Goal: Check status

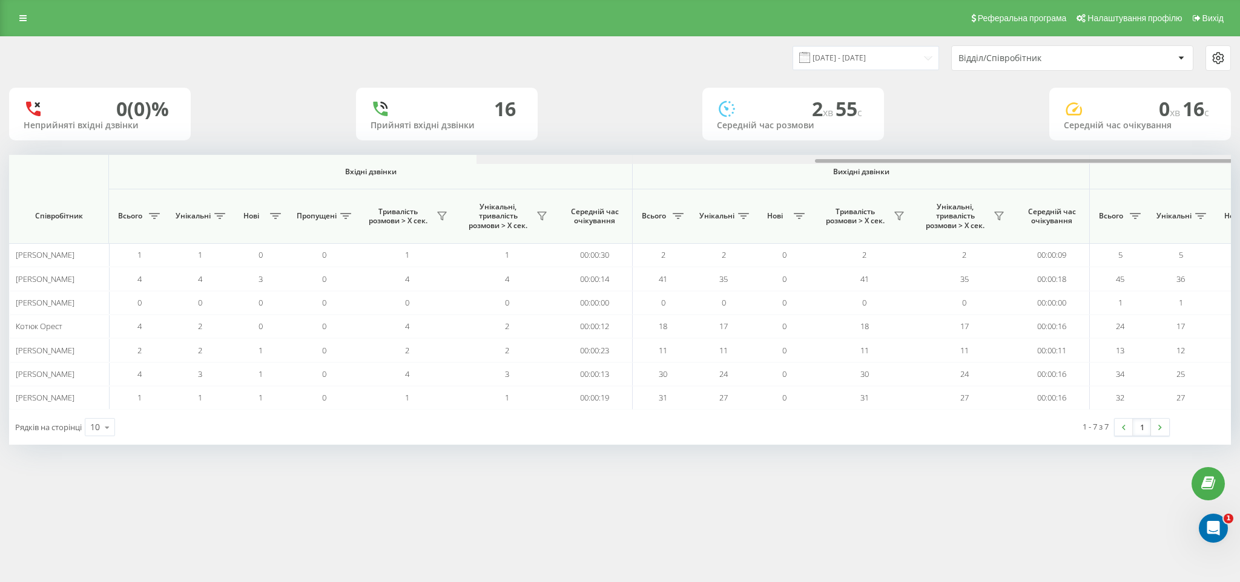
scroll to position [0, 467]
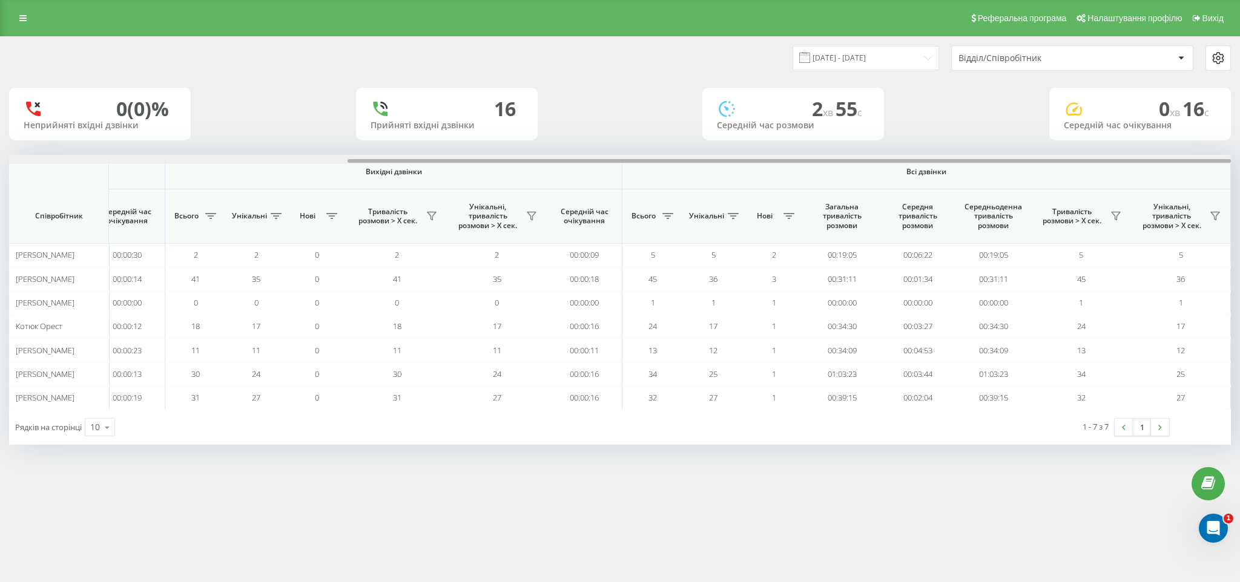
drag, startPoint x: 463, startPoint y: 159, endPoint x: 650, endPoint y: 161, distance: 186.5
click at [647, 162] on div at bounding box center [620, 159] width 1222 height 9
drag, startPoint x: 604, startPoint y: 161, endPoint x: 783, endPoint y: 160, distance: 179.2
click at [783, 160] on div at bounding box center [789, 161] width 883 height 4
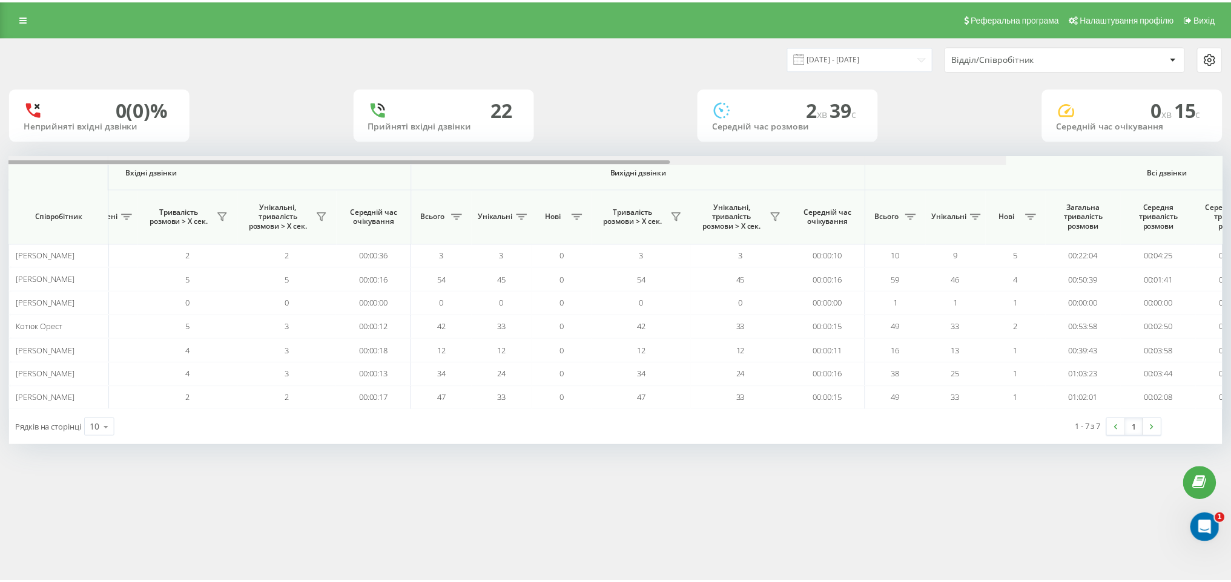
scroll to position [0, 467]
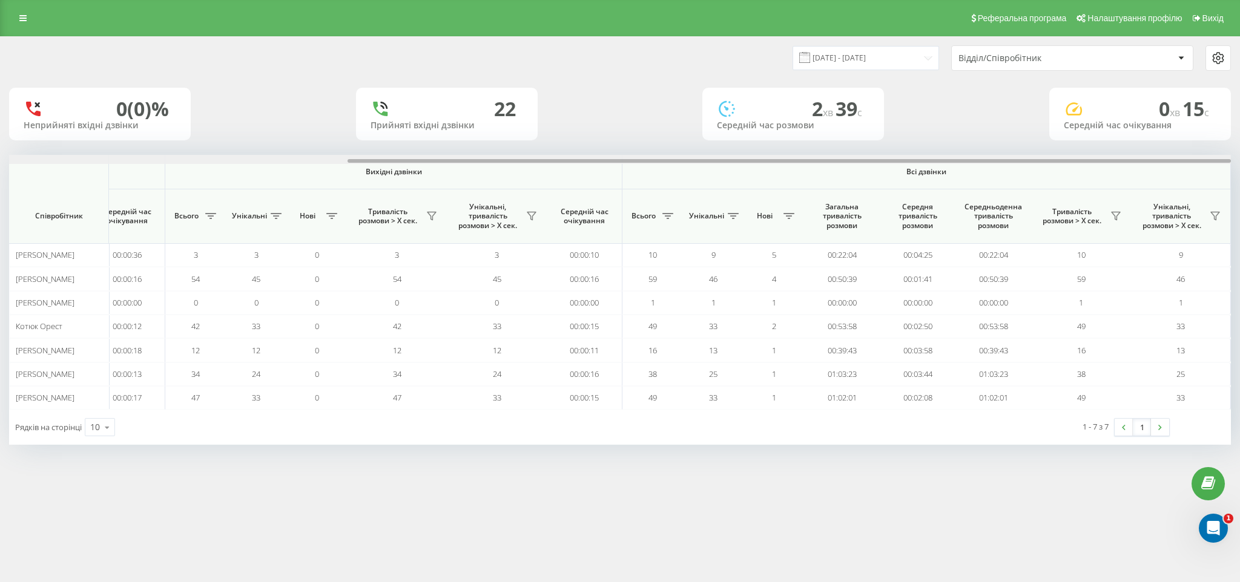
drag, startPoint x: 108, startPoint y: 160, endPoint x: 632, endPoint y: 159, distance: 523.7
click at [611, 153] on div "[DATE] - [DATE] Відділ/Співробітник 0 (0)% Неприйняті вхідні дзвінки 22 Прийнят…" at bounding box center [620, 241] width 1222 height 408
drag, startPoint x: 415, startPoint y: 160, endPoint x: 743, endPoint y: 166, distance: 328.8
click at [742, 166] on div "Вхідні дзвінки Вихідні дзвінки Всі дзвінки Співробітник Всього Унікальні Нові П…" at bounding box center [615, 282] width 1213 height 255
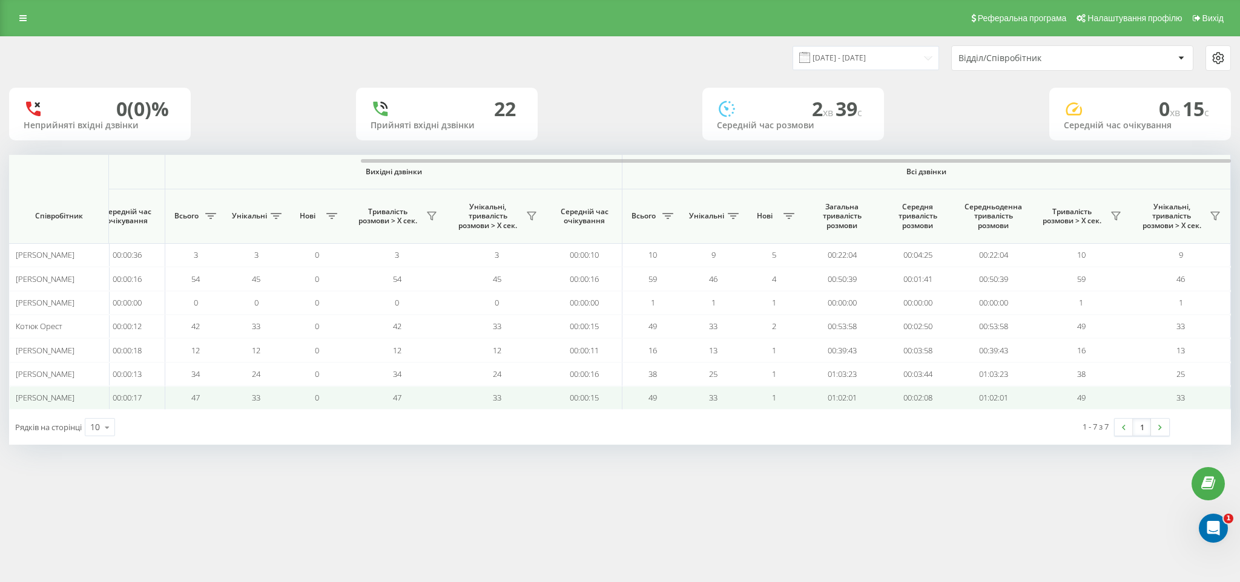
scroll to position [0, 467]
